Goal: Check status

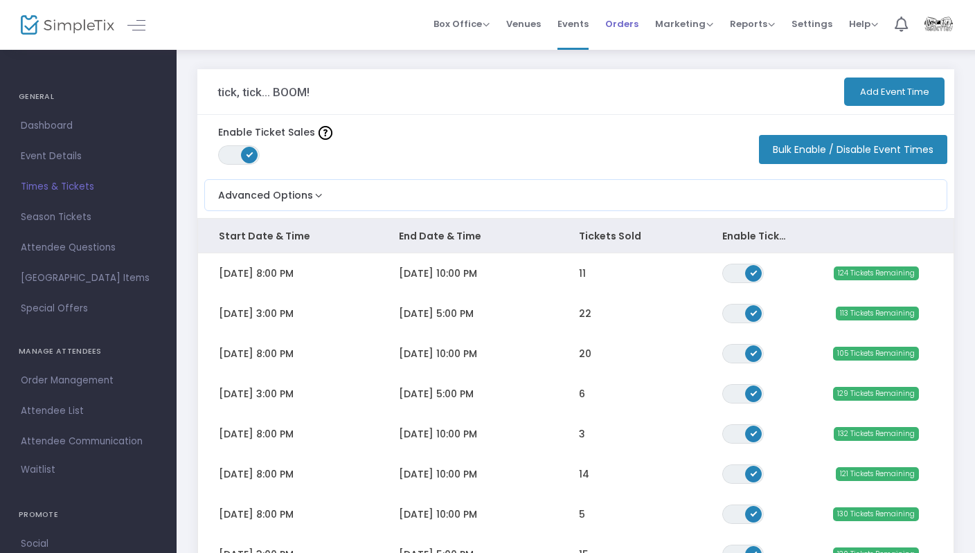
click at [628, 24] on span "Orders" at bounding box center [621, 23] width 33 height 35
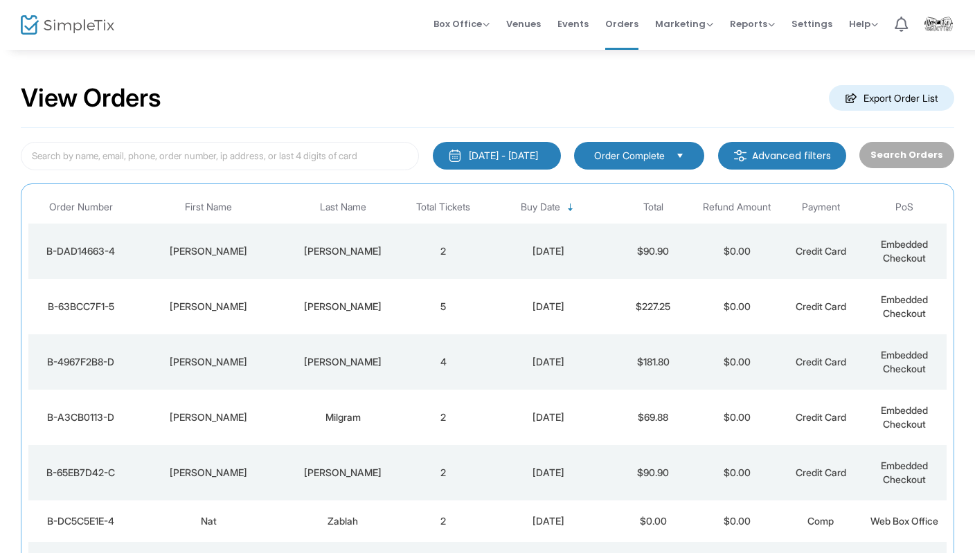
click at [377, 249] on div "[PERSON_NAME]" at bounding box center [342, 251] width 111 height 14
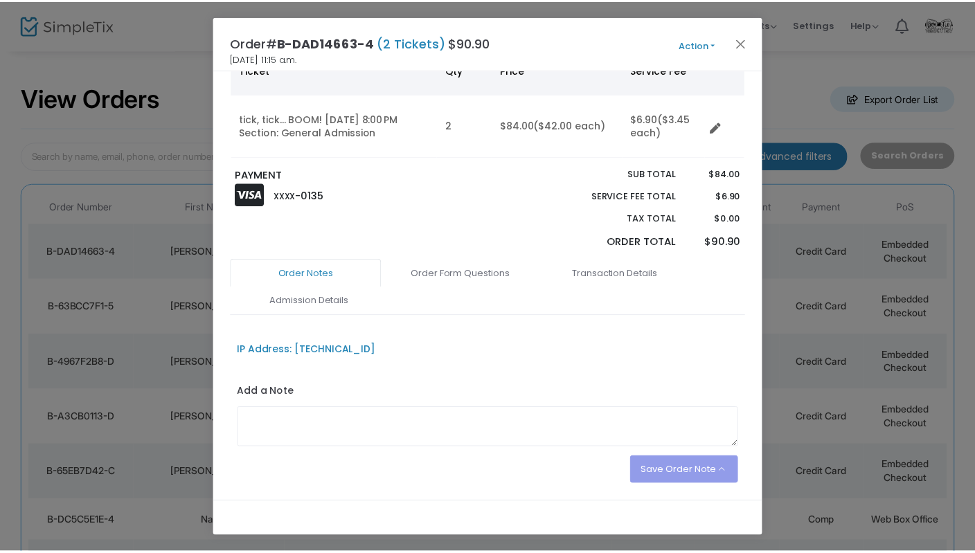
scroll to position [167, 0]
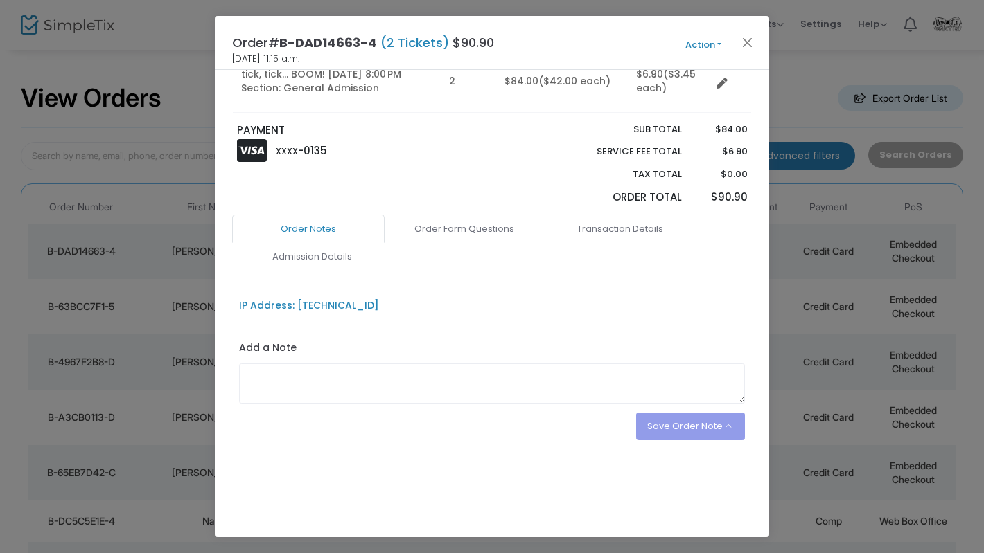
click at [812, 96] on ngb-modal-window "Order# B-DAD14663-4 (2 Tickets) $90.90 [DATE] 11:15 a.m. Action Mark Admitted E…" at bounding box center [492, 276] width 984 height 553
click at [742, 42] on button "Close" at bounding box center [747, 42] width 18 height 18
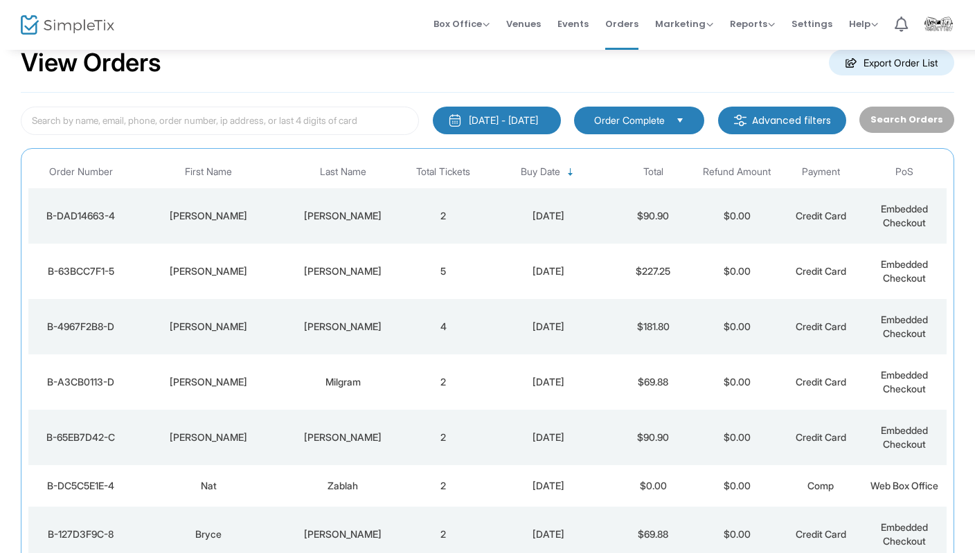
scroll to position [86, 0]
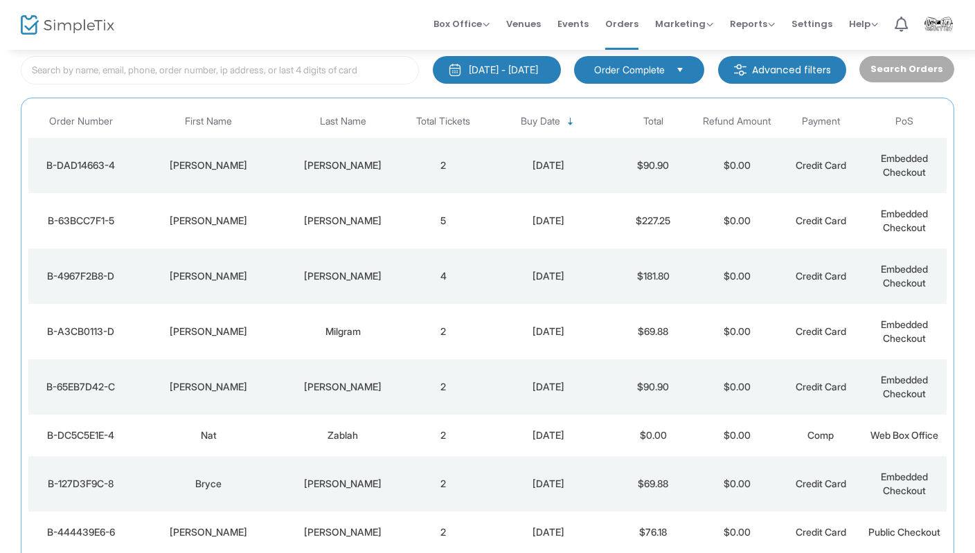
click at [70, 24] on img at bounding box center [68, 25] width 94 height 20
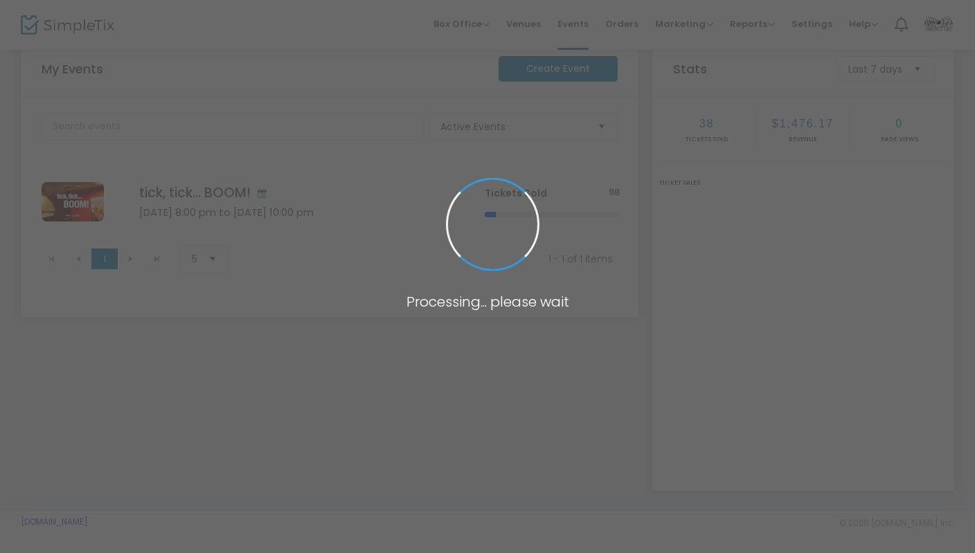
scroll to position [28, 0]
